Goal: Task Accomplishment & Management: Use online tool/utility

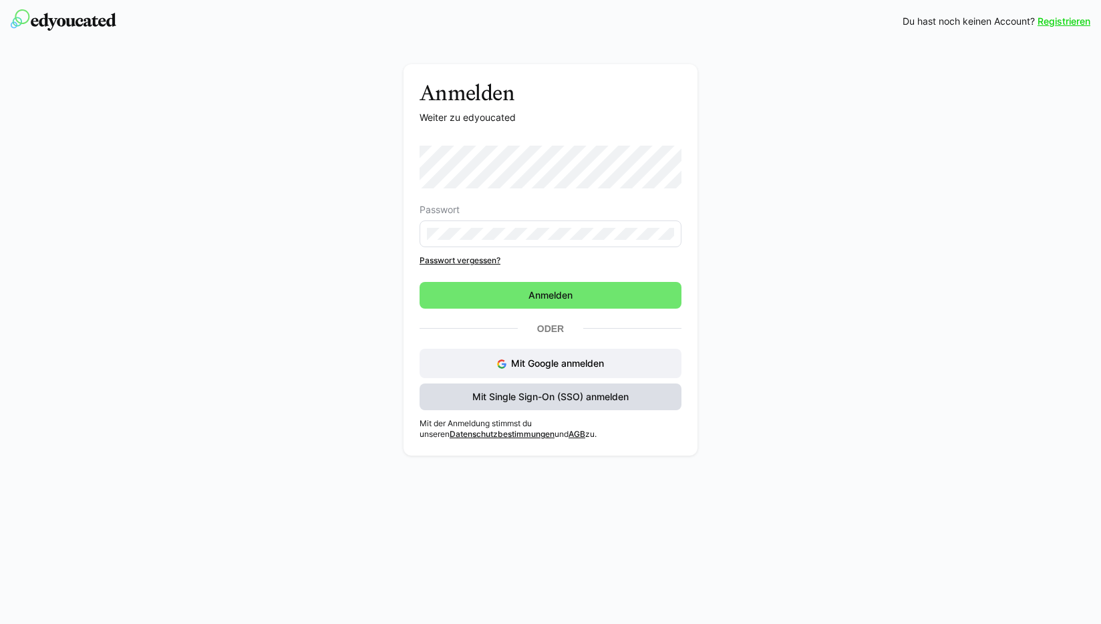
click at [553, 395] on span "Mit Single Sign-On (SSO) anmelden" at bounding box center [550, 396] width 160 height 13
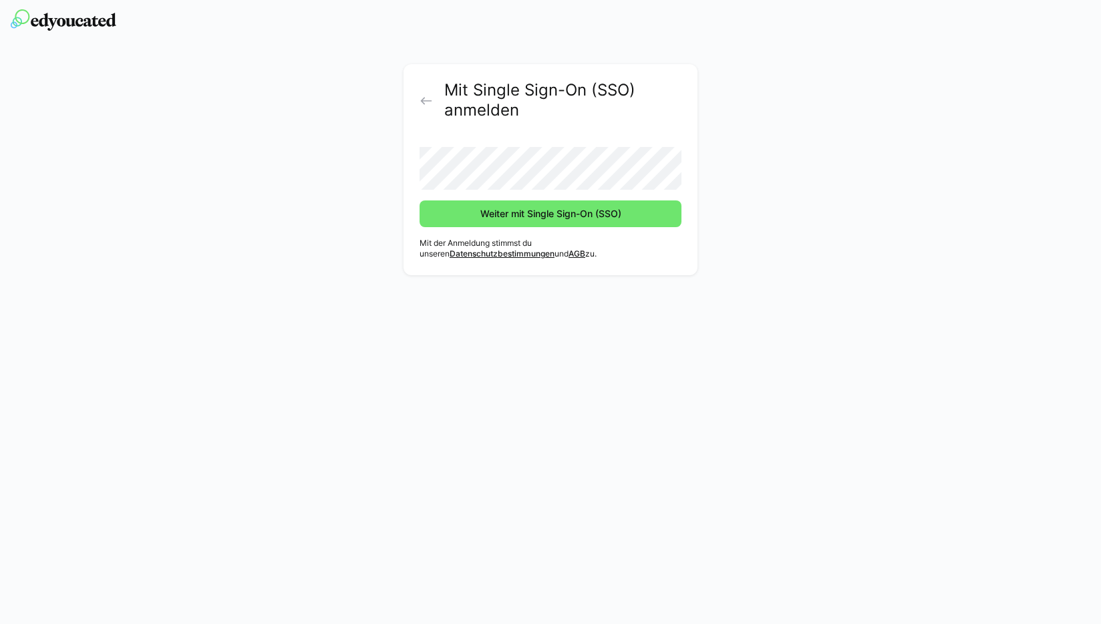
click at [420, 200] on button "Weiter mit Single Sign-On (SSO)" at bounding box center [551, 213] width 262 height 27
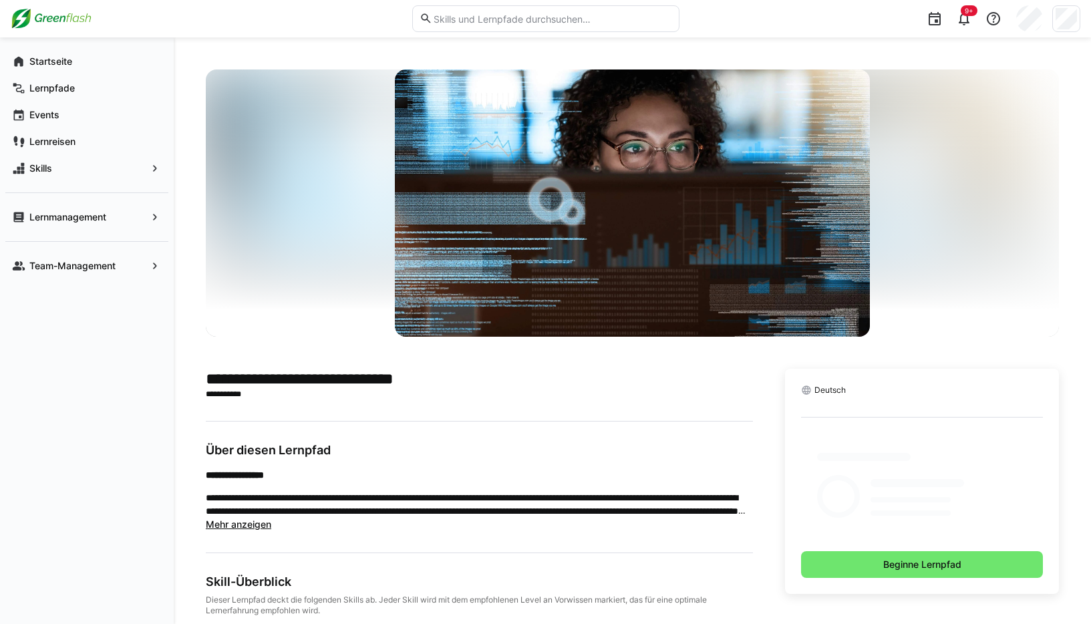
scroll to position [17, 0]
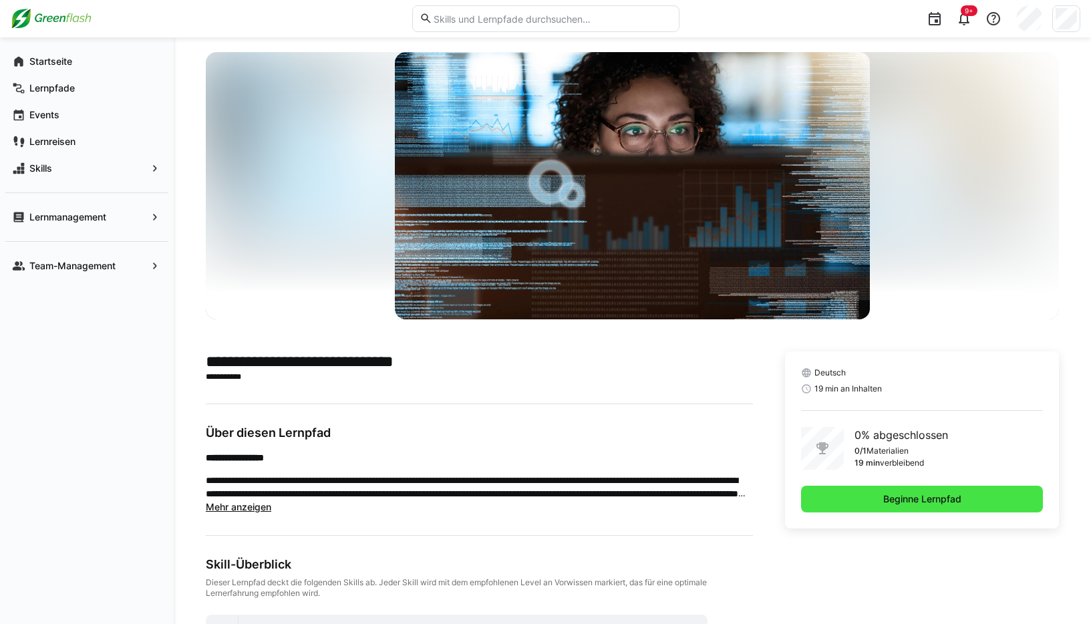
click at [871, 500] on span "Beginne Lernpfad" at bounding box center [922, 499] width 242 height 27
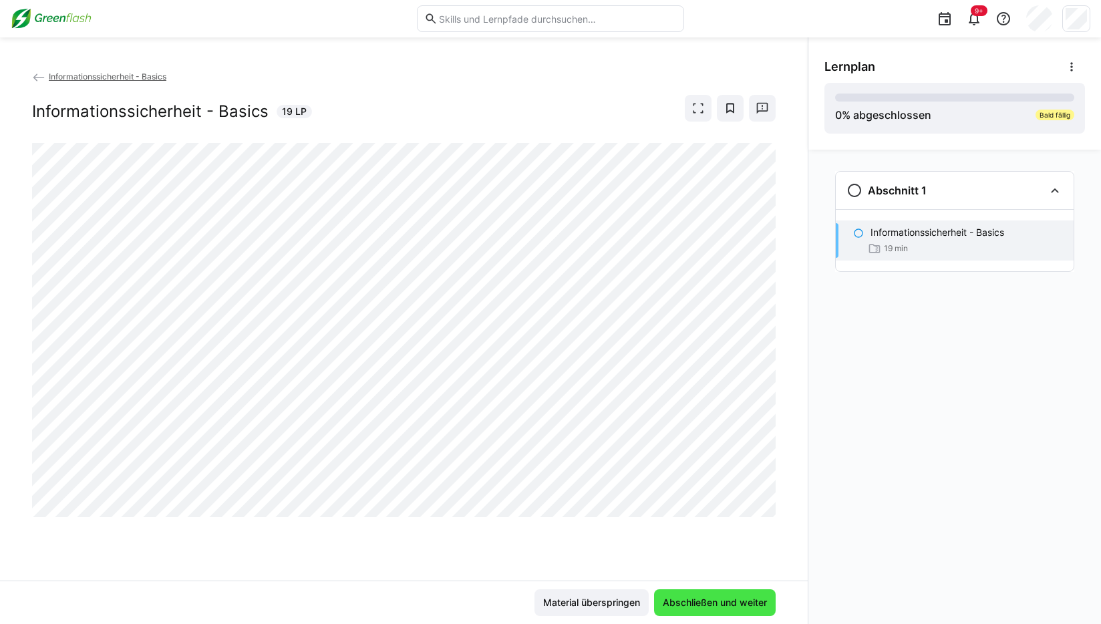
click at [694, 603] on span "Abschließen und weiter" at bounding box center [715, 602] width 108 height 13
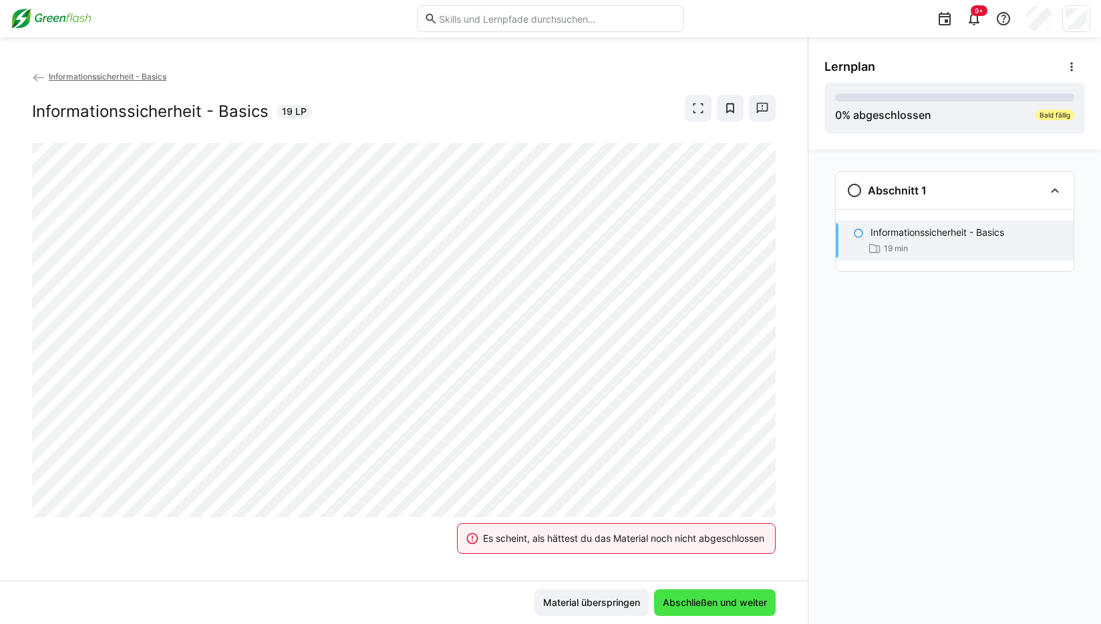
click at [694, 603] on span "Abschließen und weiter" at bounding box center [715, 602] width 108 height 13
click at [563, 526] on eds-banner "Es scheint, als hättest du das Material noch nicht abgeschlossen" at bounding box center [616, 538] width 319 height 31
click at [545, 540] on div "Es scheint, als hättest du das Material noch nicht abgeschlossen" at bounding box center [623, 538] width 281 height 13
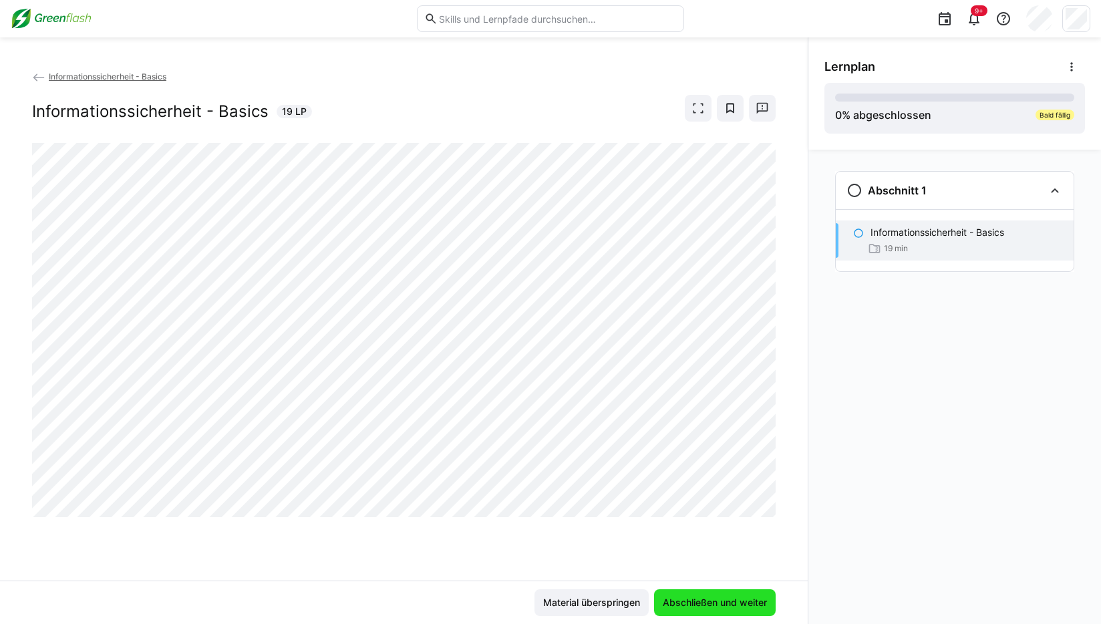
click at [762, 596] on span "Abschließen und weiter" at bounding box center [715, 602] width 108 height 13
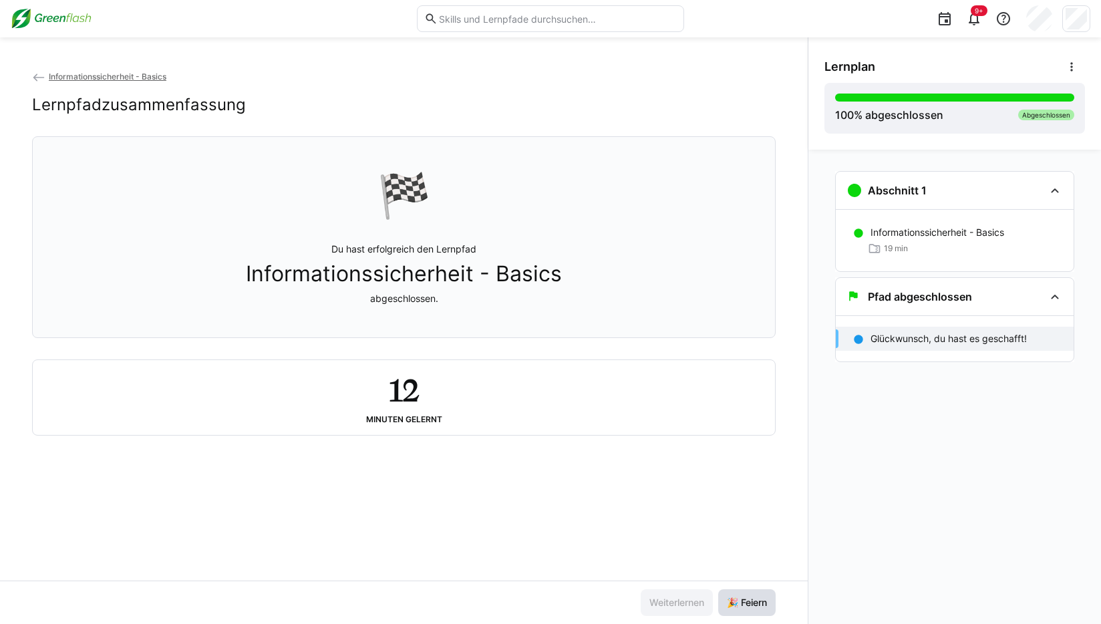
click at [736, 602] on span "🎉 Feiern" at bounding box center [747, 602] width 44 height 13
click at [663, 102] on div "Lernpfadzusammenfassung" at bounding box center [404, 105] width 744 height 20
